Goal: Task Accomplishment & Management: Complete application form

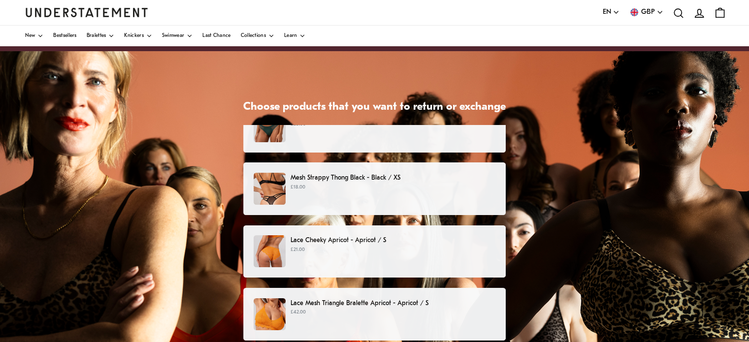
scroll to position [49, 0]
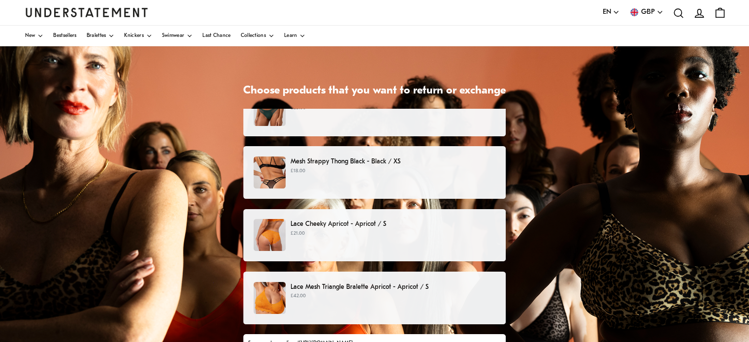
click at [320, 292] on p "Lace Mesh Triangle Bralette Apricot - Apricot / S" at bounding box center [393, 287] width 205 height 10
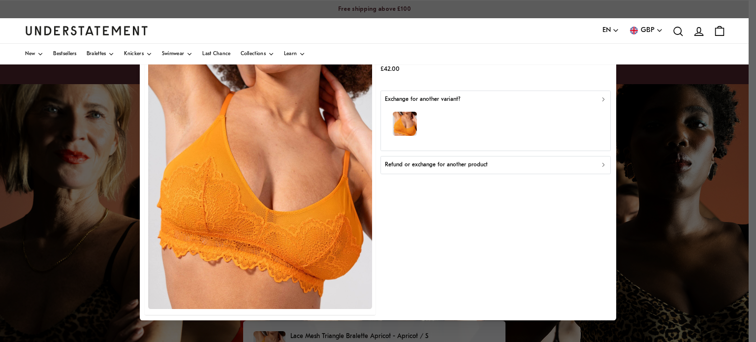
click at [456, 169] on p "Refund or exchange for another product" at bounding box center [436, 165] width 103 height 9
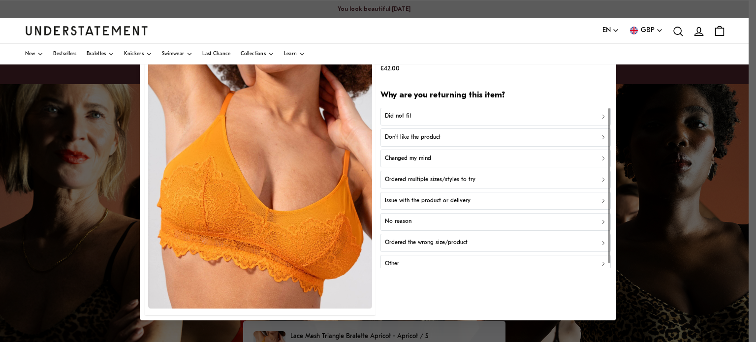
click at [427, 179] on p "Ordered multiple sizes/styles to try" at bounding box center [430, 179] width 91 height 9
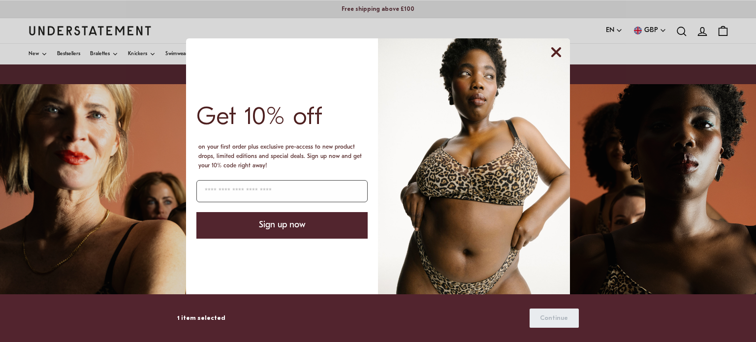
click at [555, 50] on circle "Close dialog" at bounding box center [556, 52] width 19 height 19
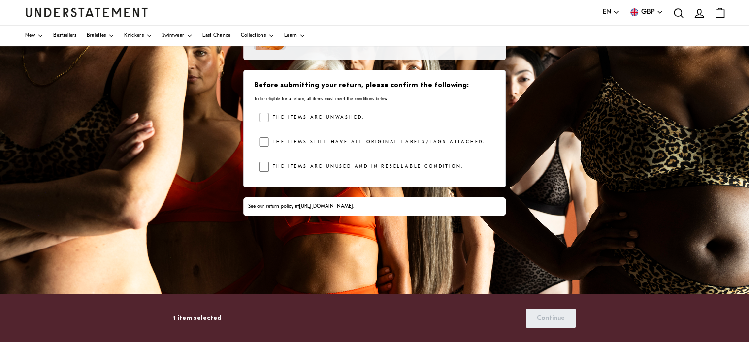
scroll to position [197, 0]
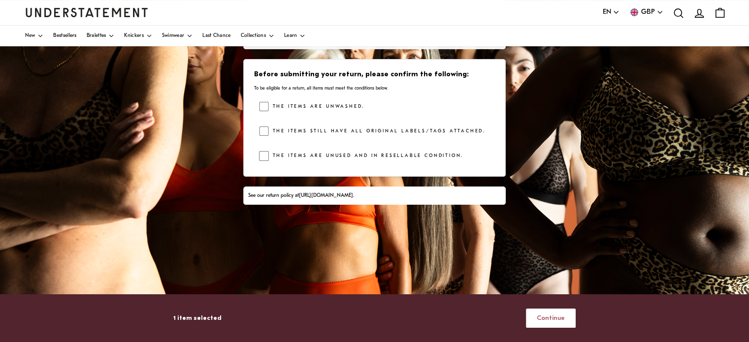
click at [546, 314] on span "Continue" at bounding box center [551, 318] width 28 height 18
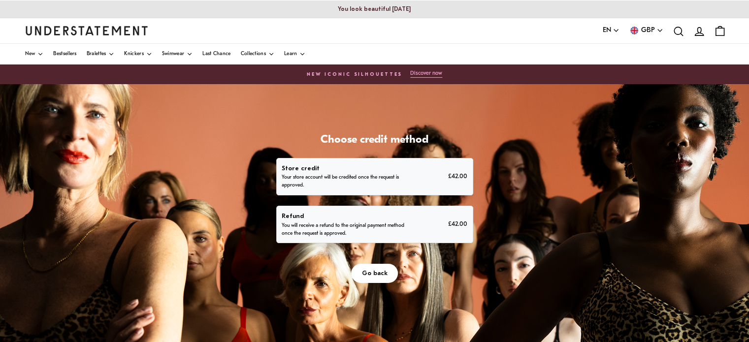
click at [349, 171] on p "Store credit" at bounding box center [345, 168] width 126 height 10
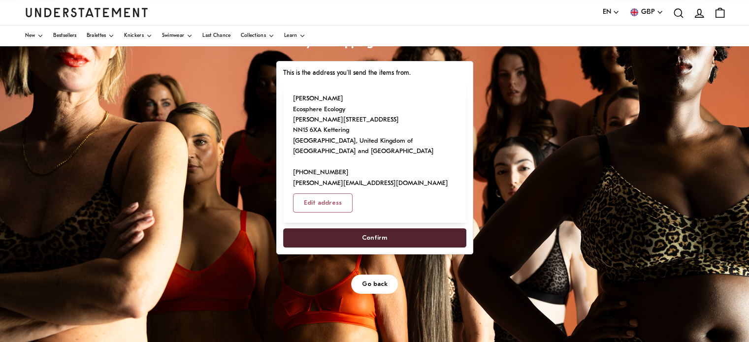
scroll to position [98, 0]
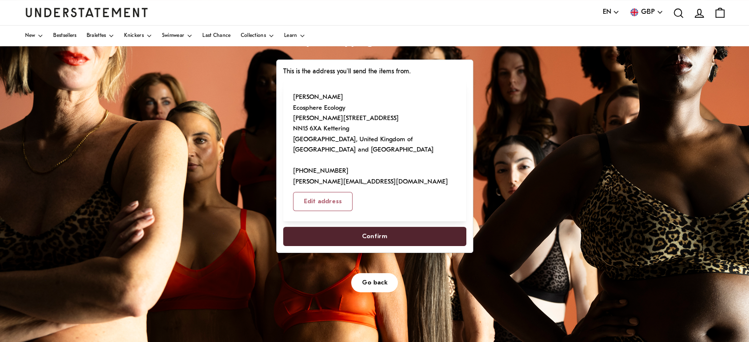
click at [373, 238] on span "Confirm" at bounding box center [374, 237] width 25 height 18
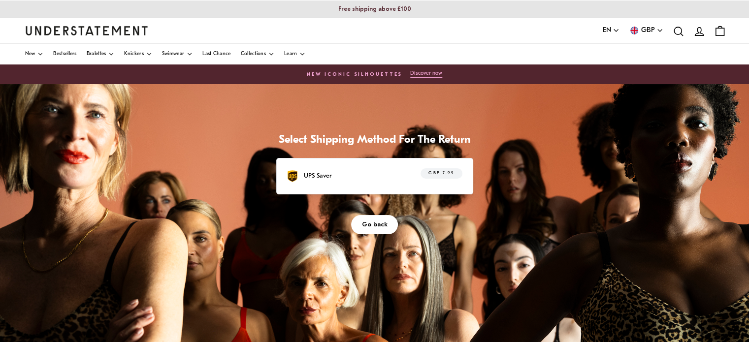
click at [378, 181] on div "UPS Saver GBP 7.99" at bounding box center [374, 175] width 175 height 15
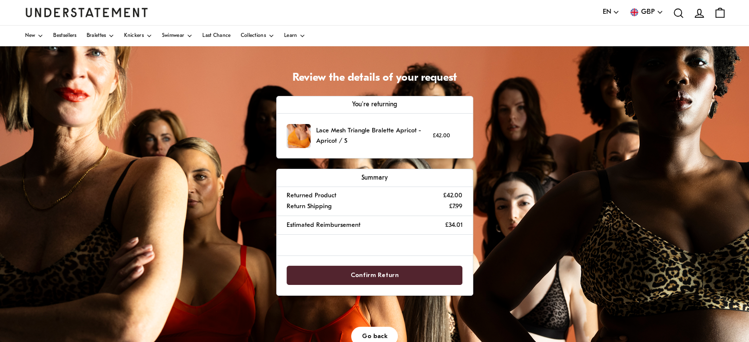
scroll to position [148, 0]
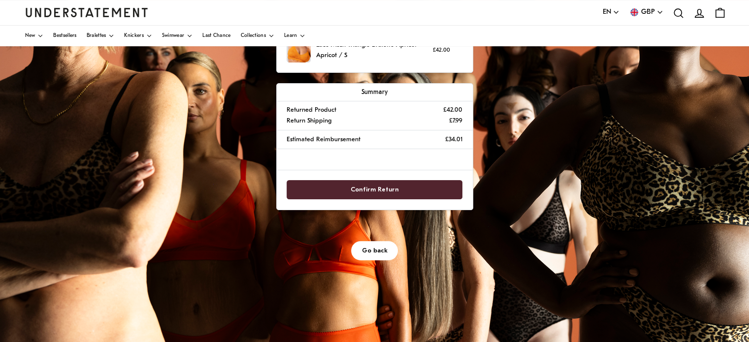
click at [391, 191] on span "Confirm Return" at bounding box center [375, 190] width 48 height 18
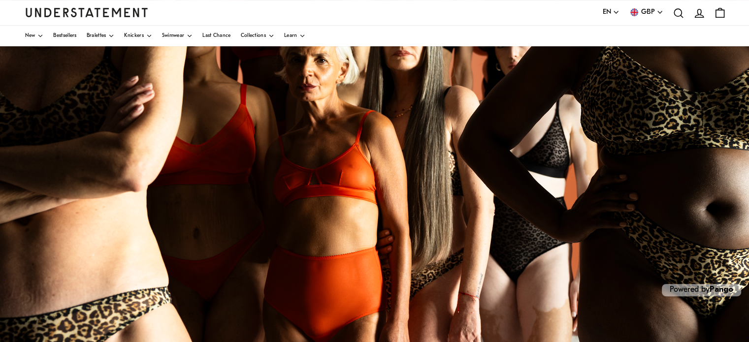
scroll to position [234, 0]
